Goal: Task Accomplishment & Management: Manage account settings

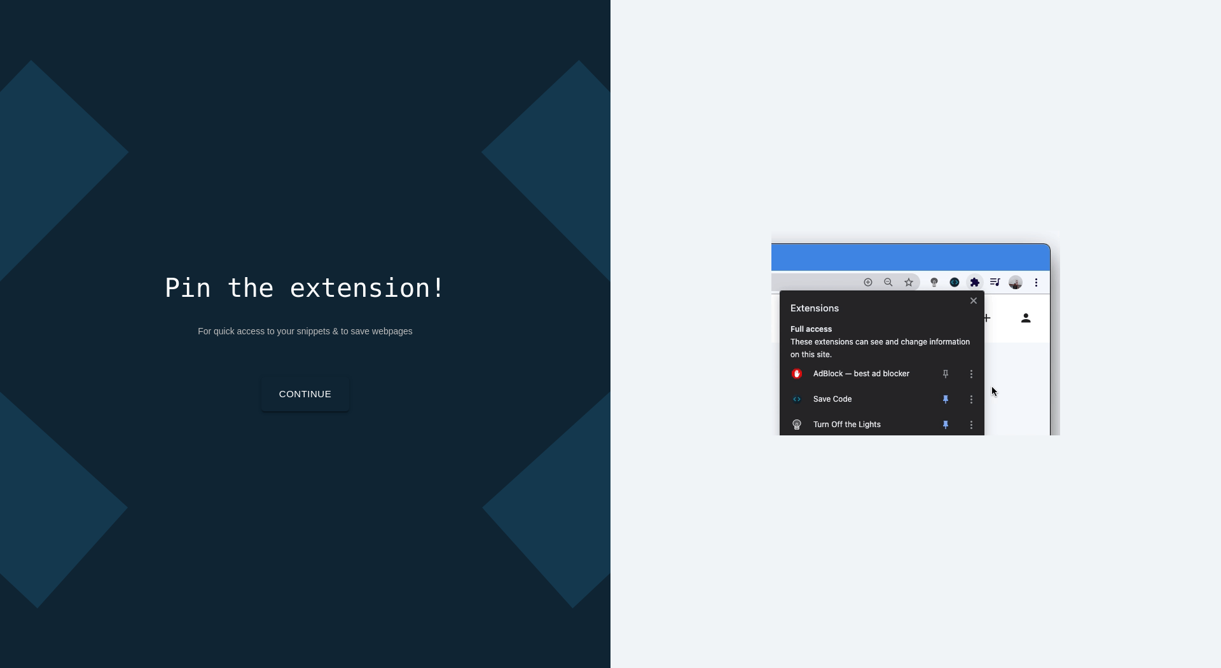
click at [333, 395] on link "Continue" at bounding box center [305, 394] width 88 height 34
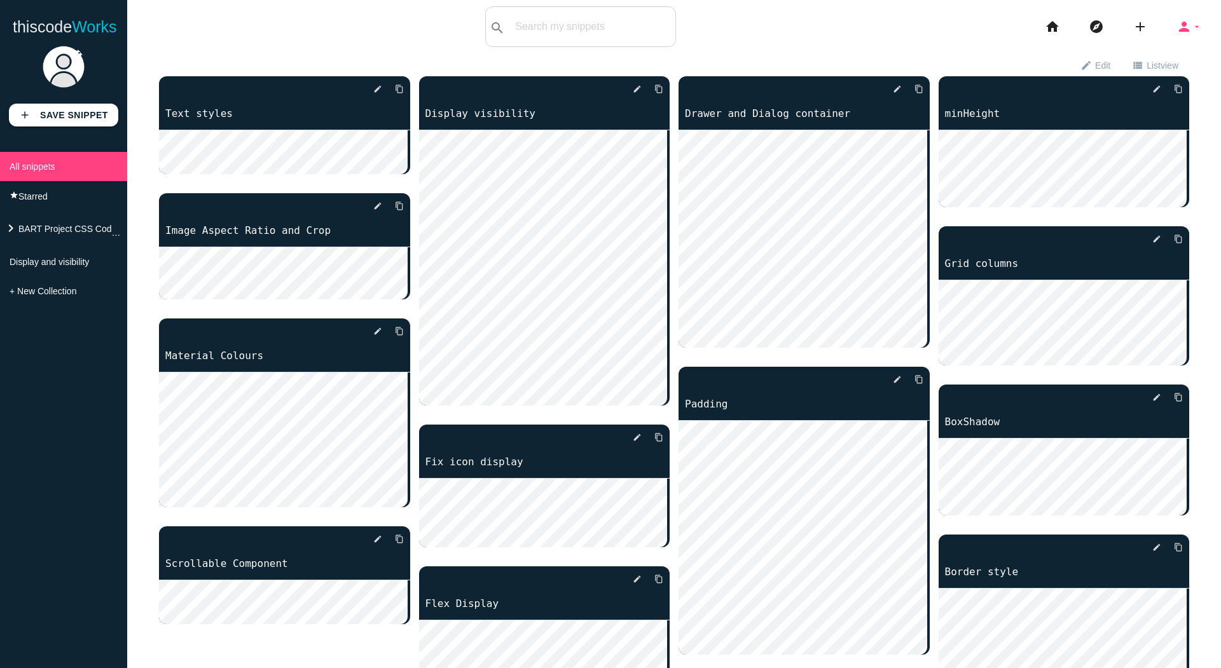
click at [1192, 24] on icon "arrow_drop_down" at bounding box center [1197, 26] width 10 height 41
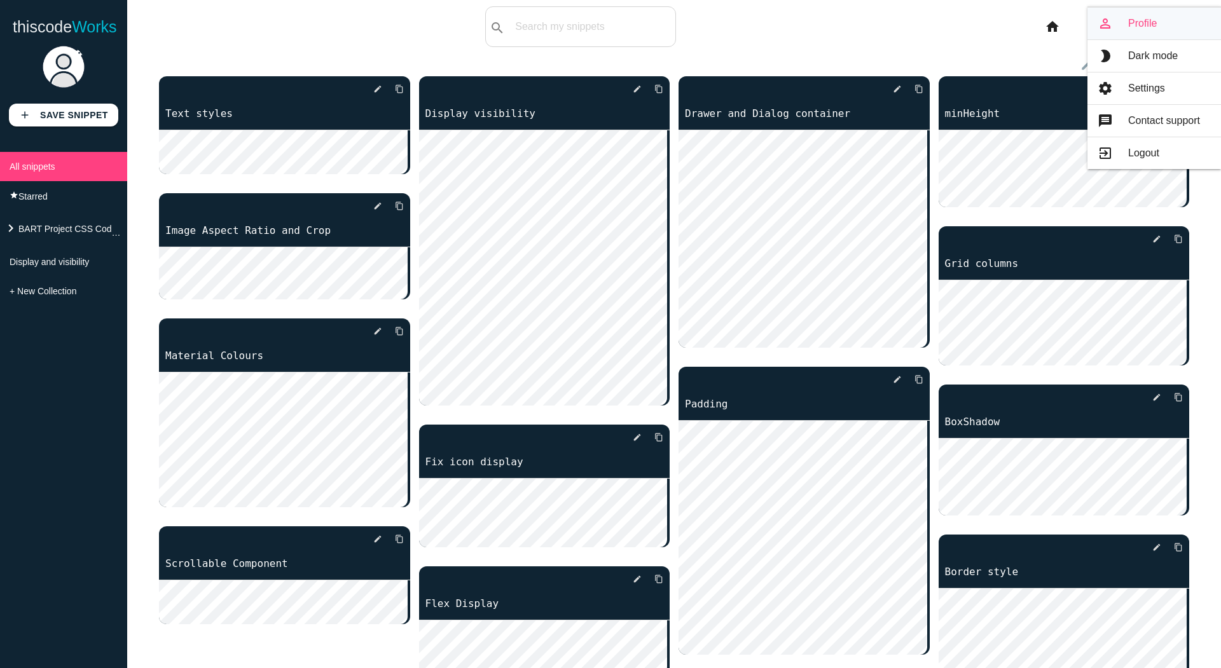
click at [1154, 34] on link "person_outline Profile" at bounding box center [1154, 24] width 134 height 32
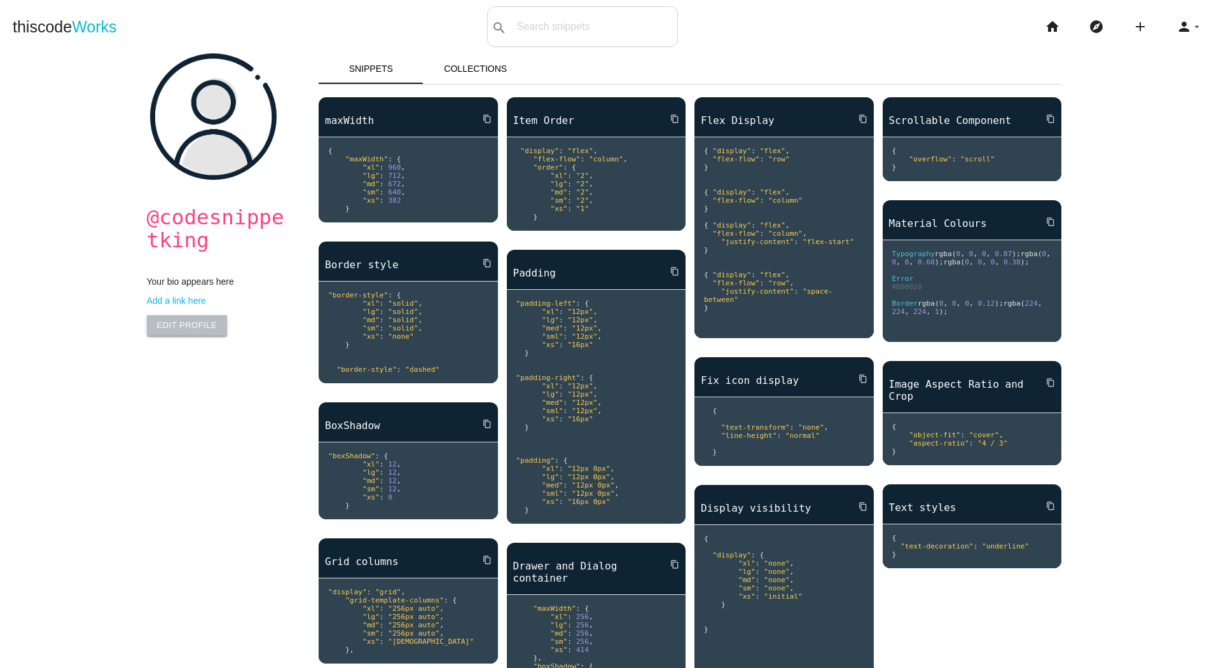
click at [204, 320] on link "Edit Profile" at bounding box center [187, 325] width 81 height 20
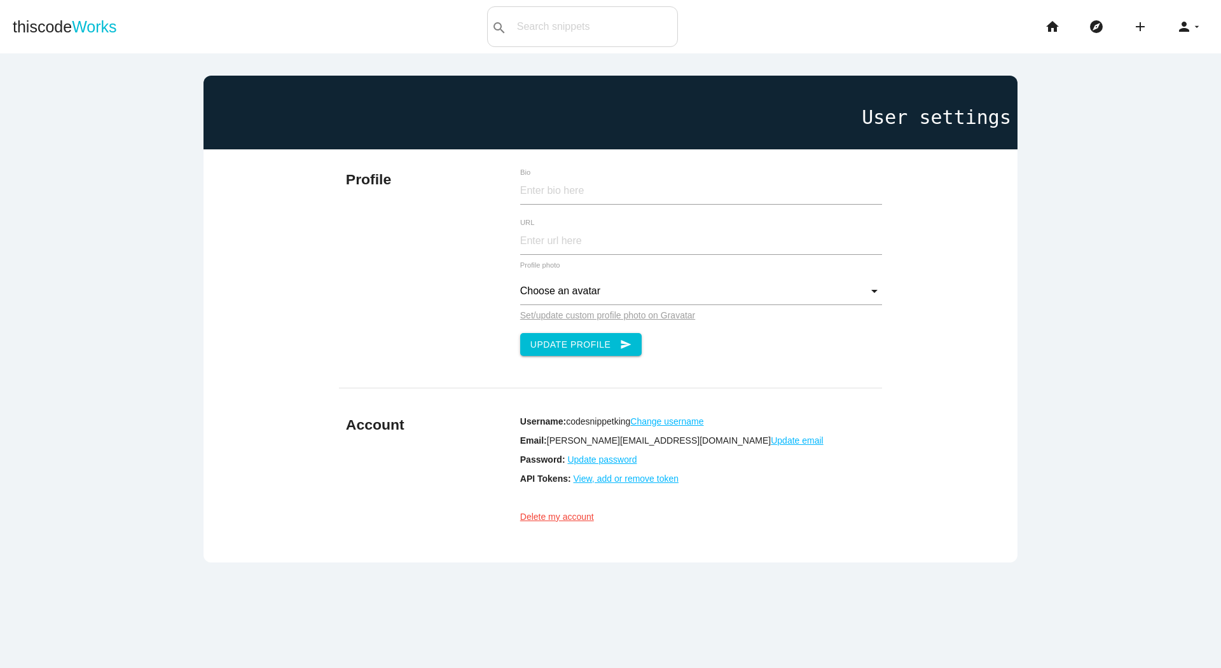
click at [592, 459] on u "Update password" at bounding box center [601, 460] width 69 height 10
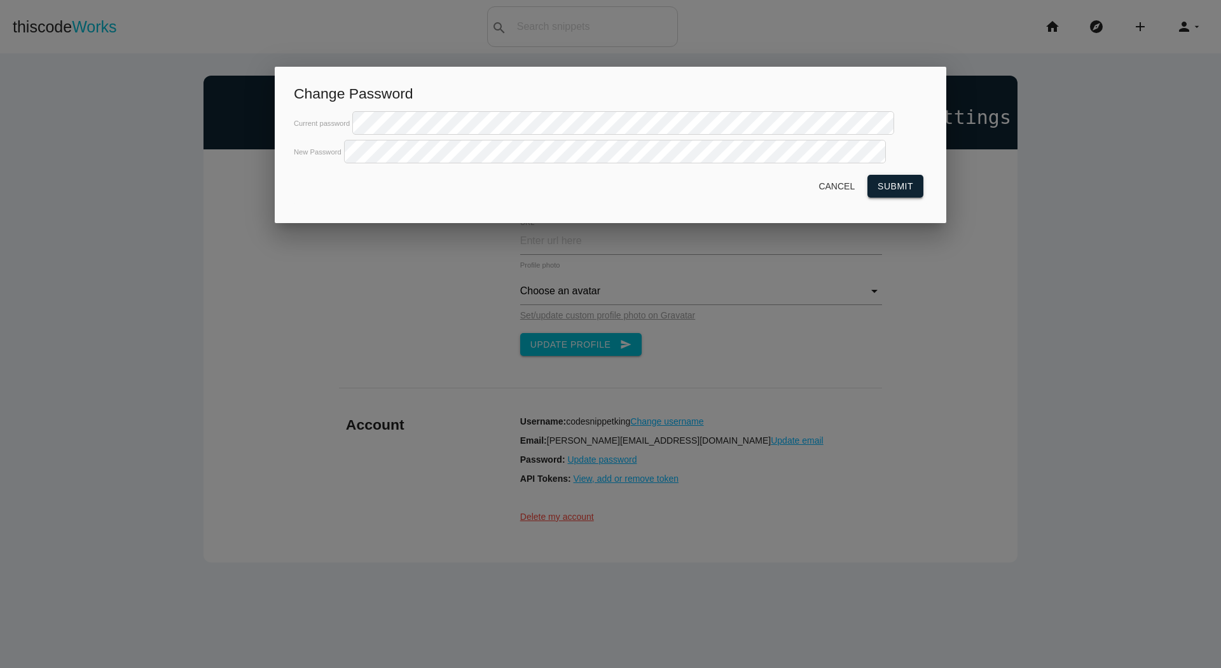
click at [891, 198] on button "Submit" at bounding box center [895, 186] width 56 height 23
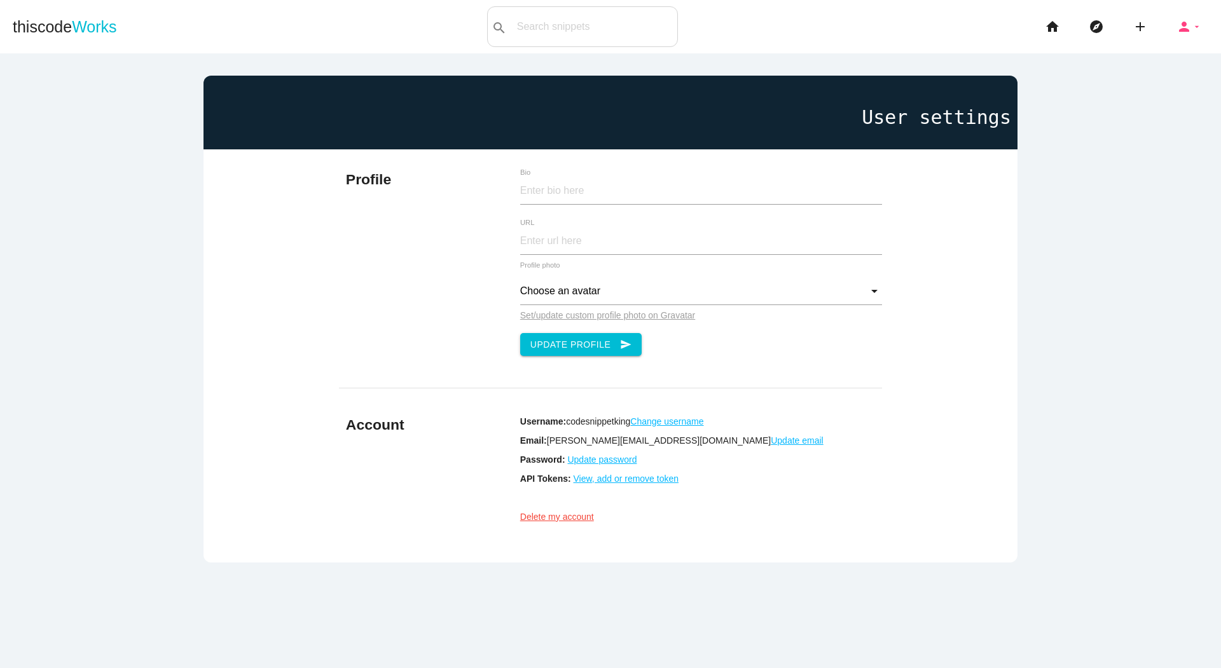
click at [1192, 26] on icon "arrow_drop_down" at bounding box center [1197, 26] width 10 height 41
click at [1138, 163] on link "exit_to_app Logout" at bounding box center [1154, 153] width 134 height 32
